Goal: Transaction & Acquisition: Purchase product/service

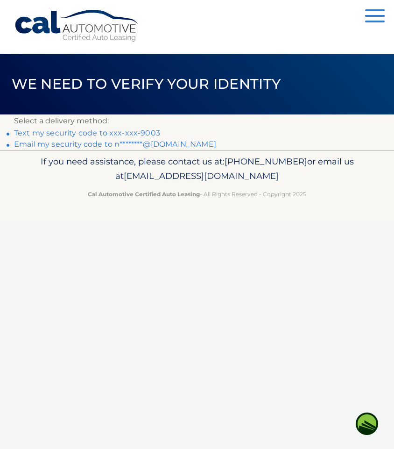
click at [135, 131] on link "Text my security code to xxx-xxx-9003" at bounding box center [87, 132] width 146 height 9
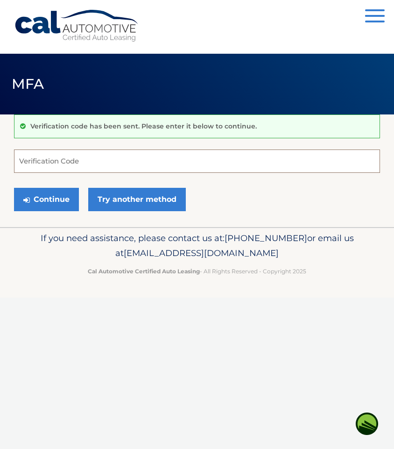
click at [86, 156] on input "Verification Code" at bounding box center [197, 160] width 366 height 23
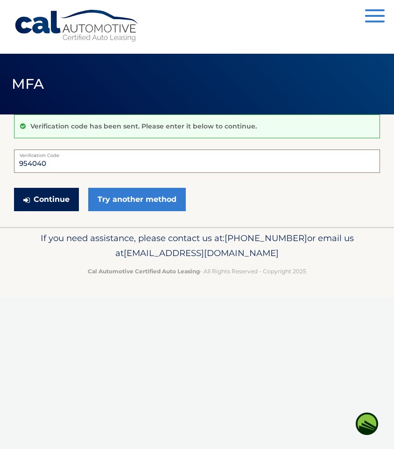
type input "954040"
click at [59, 198] on button "Continue" at bounding box center [46, 199] width 65 height 23
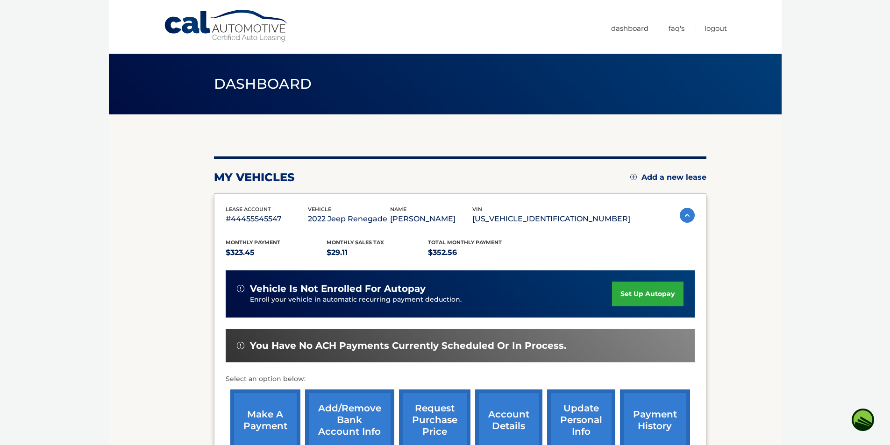
click at [272, 418] on link "make a payment" at bounding box center [265, 420] width 70 height 61
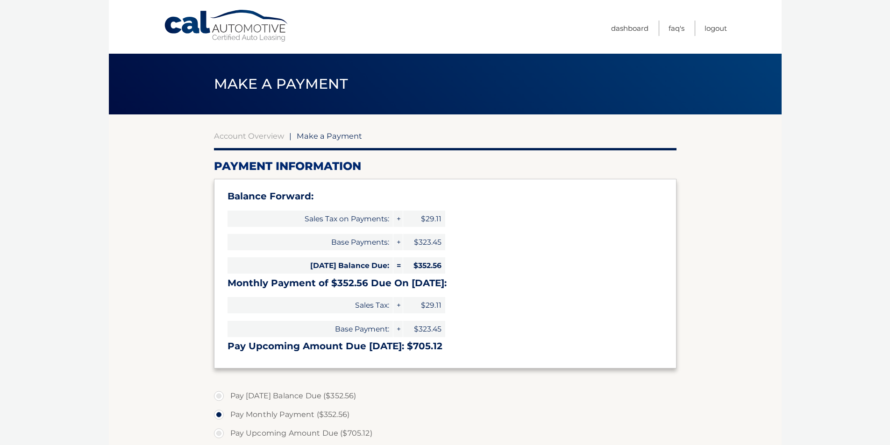
select select "NDVjOGE3YjMtMzgzYy00Y2IwLWFlOWQtMWUzMDEyNWIzN2I1"
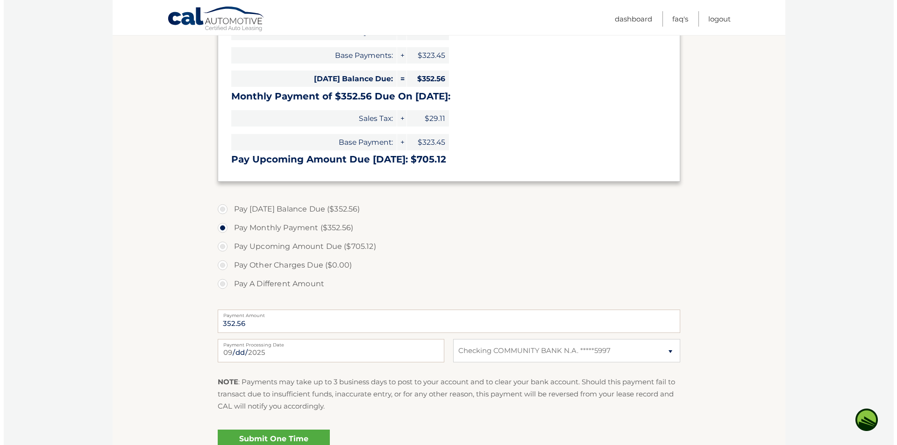
scroll to position [234, 0]
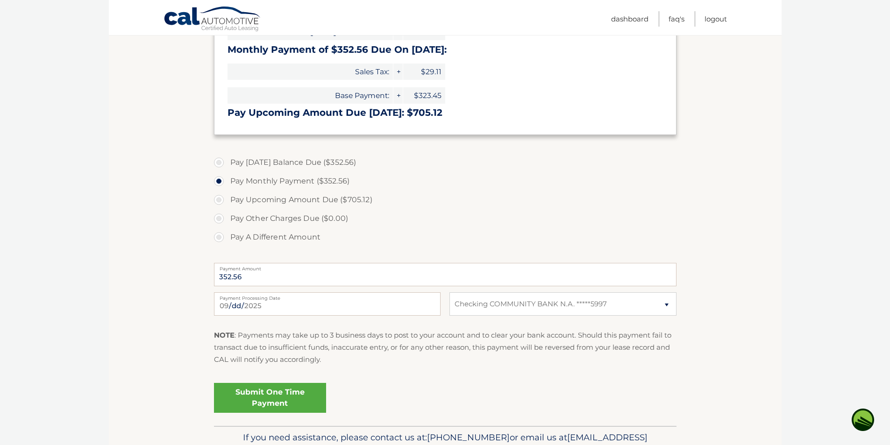
click at [291, 401] on link "Submit One Time Payment" at bounding box center [270, 398] width 112 height 30
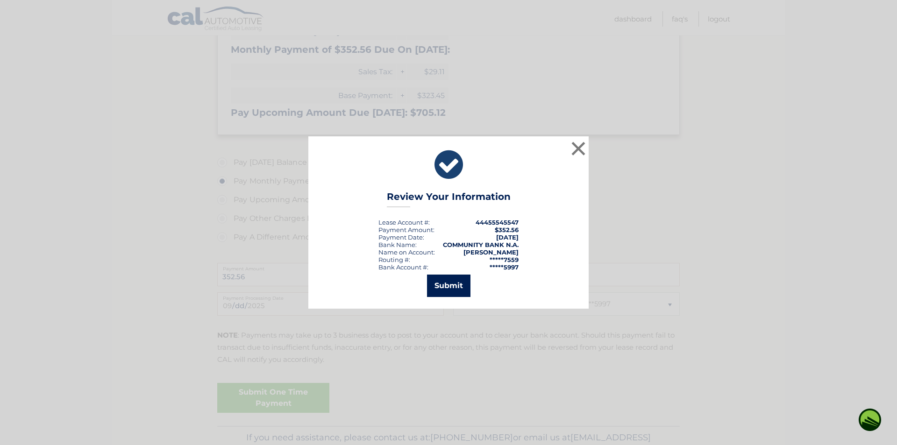
click at [448, 284] on button "Submit" at bounding box center [448, 286] width 43 height 22
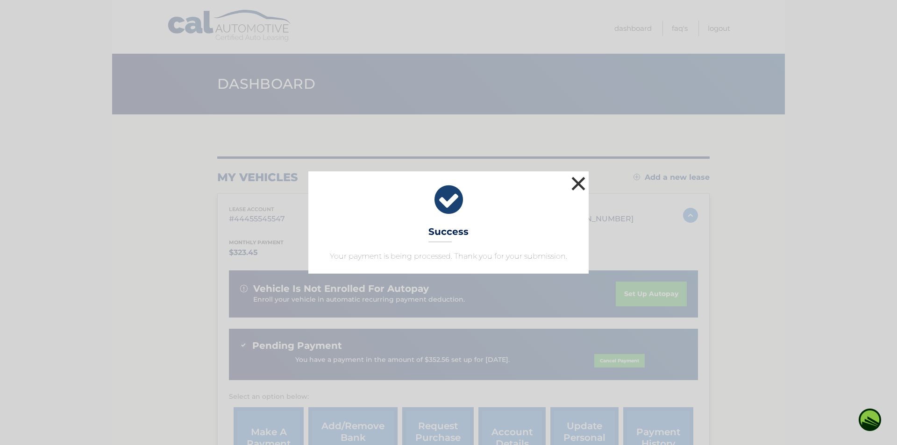
click at [578, 185] on button "×" at bounding box center [578, 183] width 19 height 19
